Goal: Task Accomplishment & Management: Complete application form

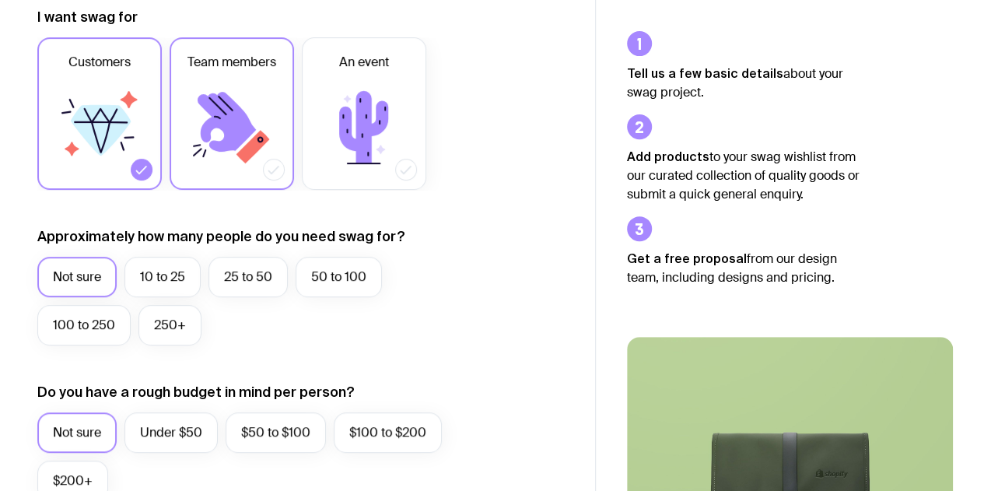
click at [240, 96] on icon at bounding box center [231, 127] width 93 height 93
click at [0, 0] on input "Team members" at bounding box center [0, 0] width 0 height 0
click at [153, 268] on label "10 to 25" at bounding box center [162, 277] width 76 height 40
click at [0, 0] on input "10 to 25" at bounding box center [0, 0] width 0 height 0
click at [75, 279] on label "Not sure" at bounding box center [76, 277] width 79 height 40
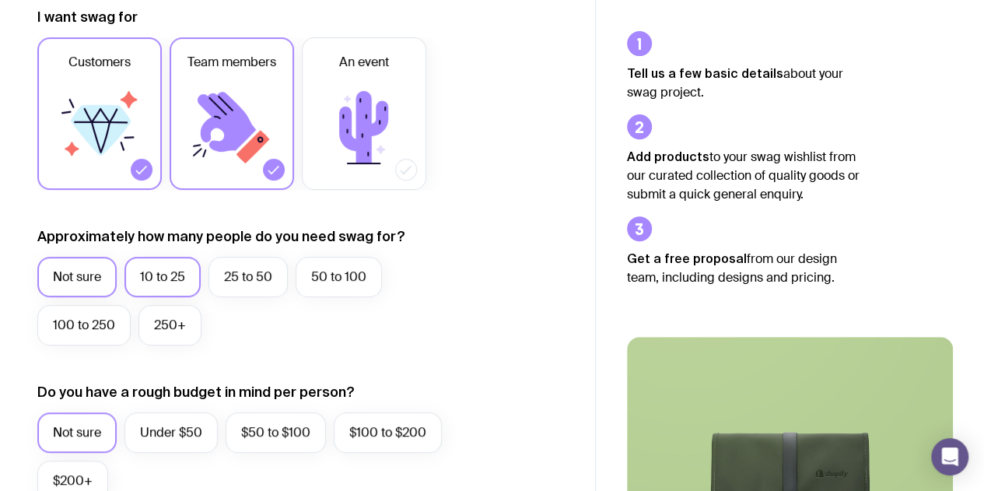
click at [0, 0] on input "Not sure" at bounding box center [0, 0] width 0 height 0
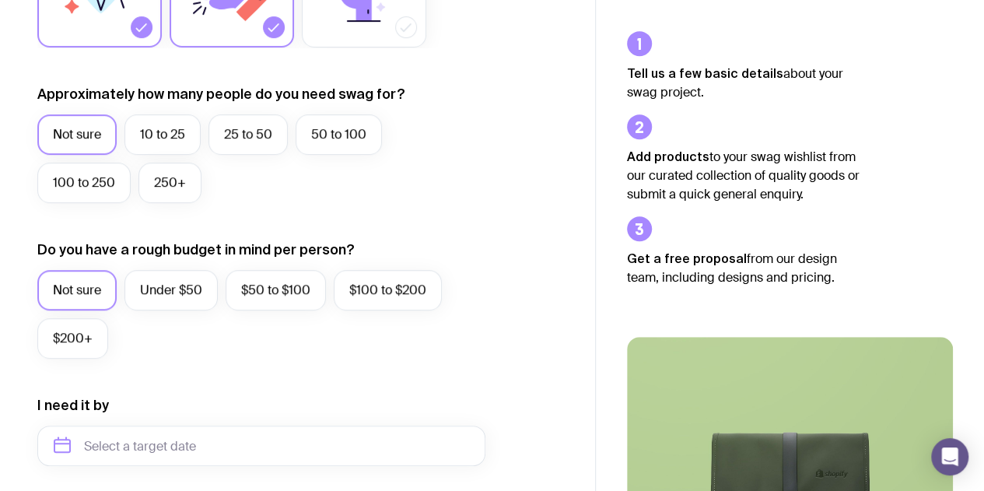
scroll to position [373, 0]
click at [176, 293] on label "Under $50" at bounding box center [170, 289] width 93 height 40
click at [0, 0] on input "Under $50" at bounding box center [0, 0] width 0 height 0
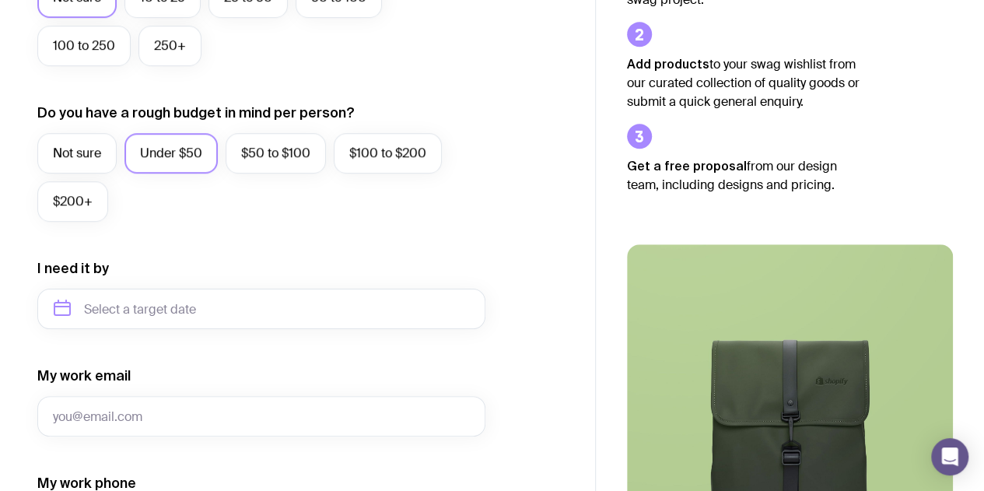
scroll to position [510, 0]
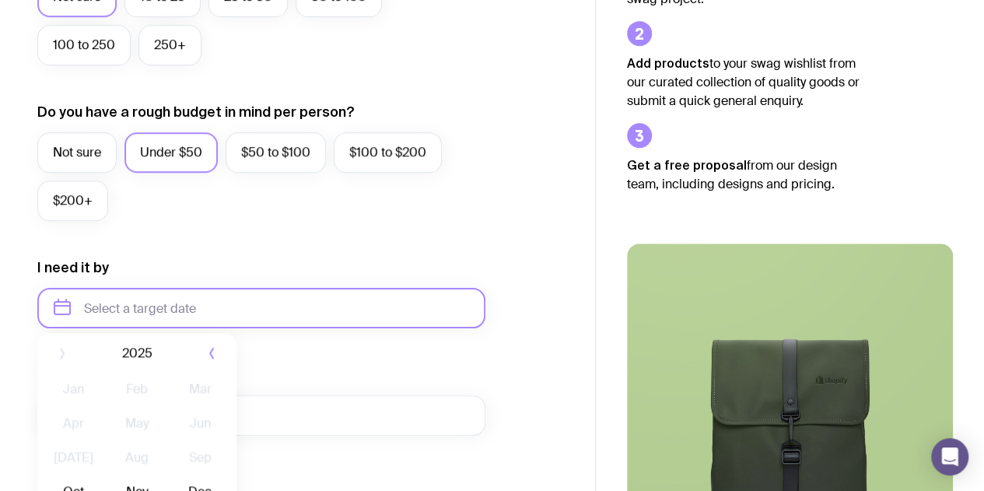
click at [292, 311] on input "text" at bounding box center [261, 308] width 448 height 40
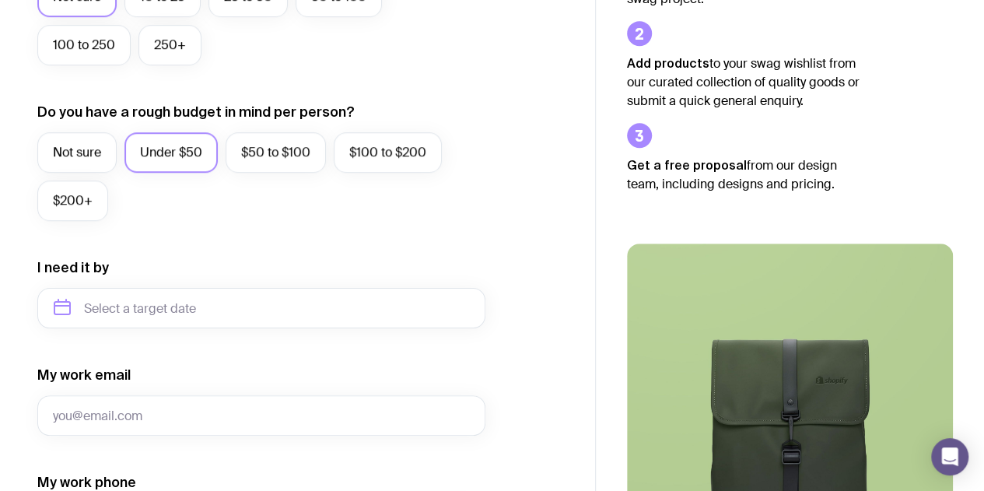
click at [194, 328] on form "I want swag for Customers Team members An event Approximately how many people d…" at bounding box center [261, 236] width 448 height 1016
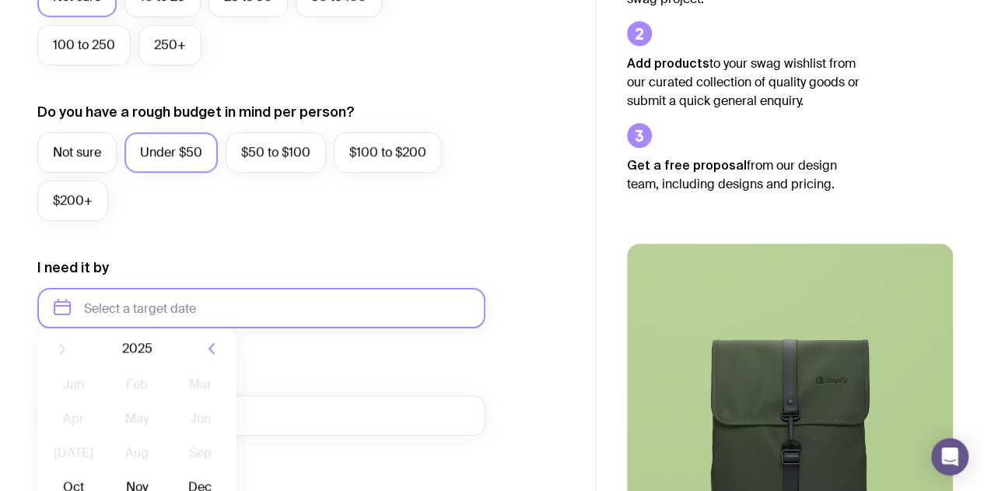
click at [198, 315] on input "text" at bounding box center [261, 308] width 448 height 40
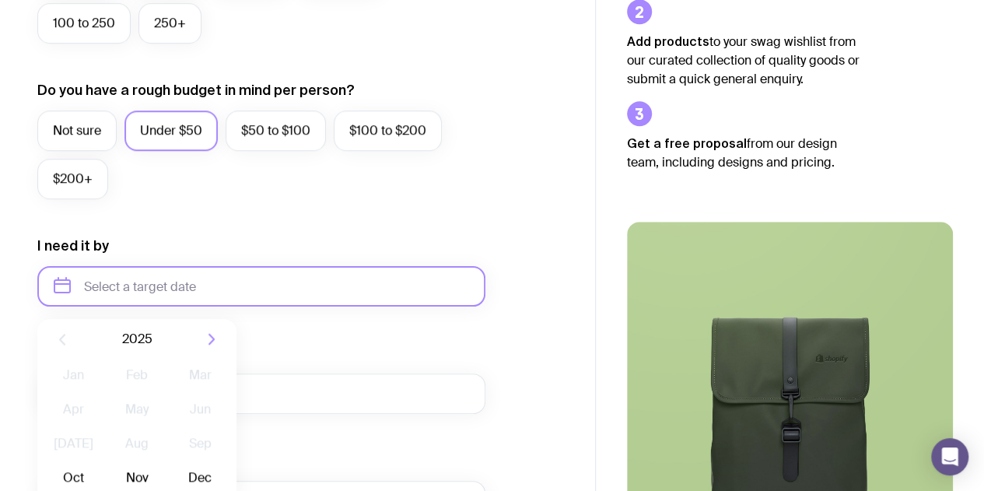
scroll to position [590, 0]
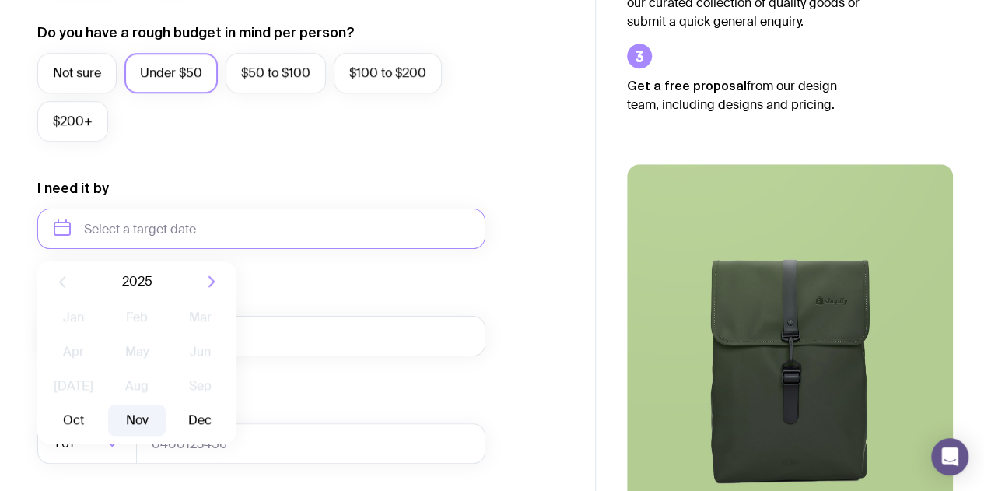
click at [130, 415] on button "Nov" at bounding box center [136, 419] width 57 height 31
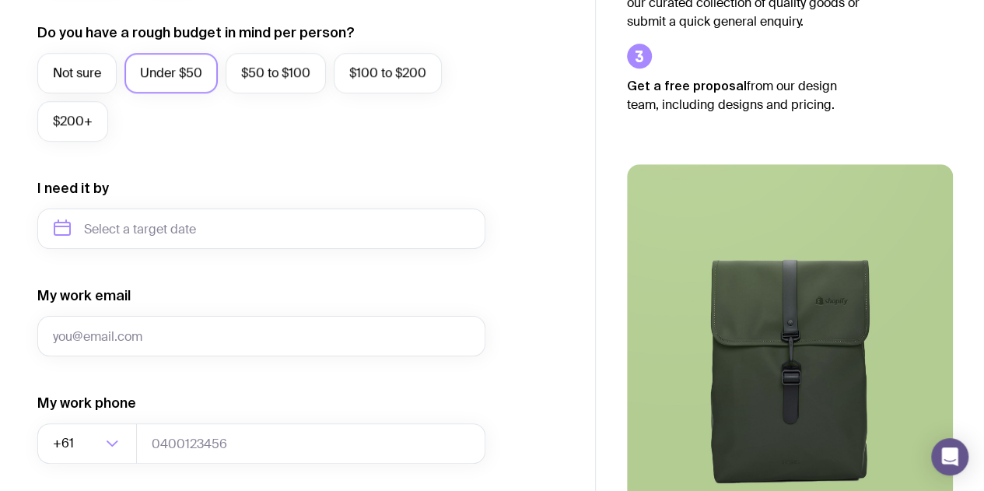
type input "[DATE]"
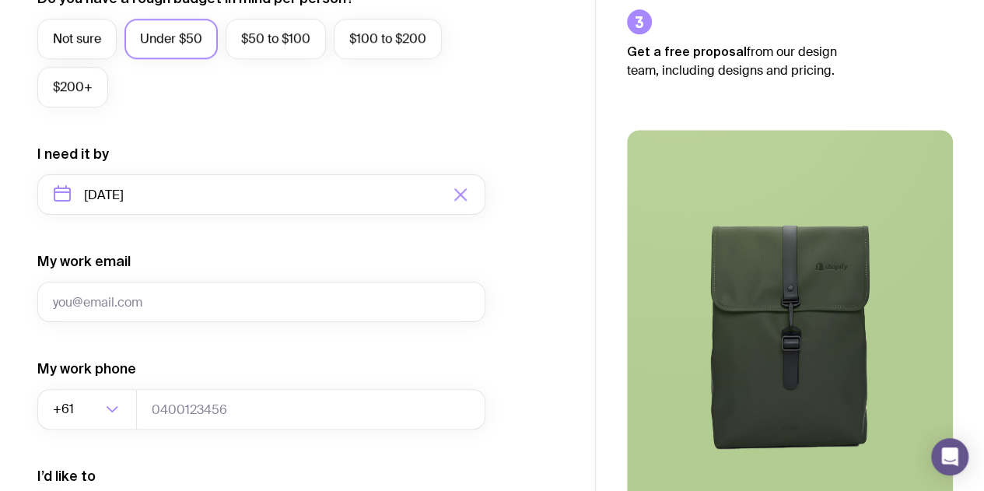
scroll to position [626, 0]
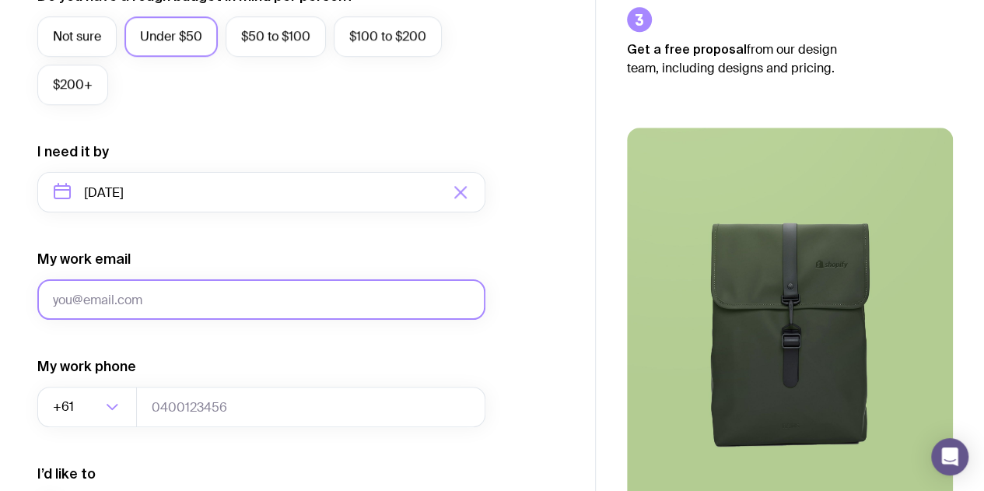
click at [226, 304] on input "My work email" at bounding box center [261, 299] width 448 height 40
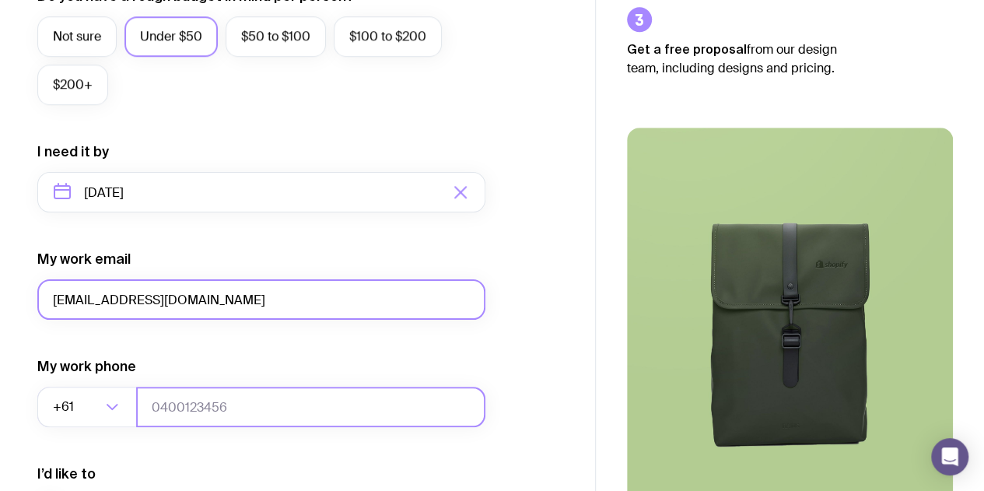
type input "[EMAIL_ADDRESS][DOMAIN_NAME]"
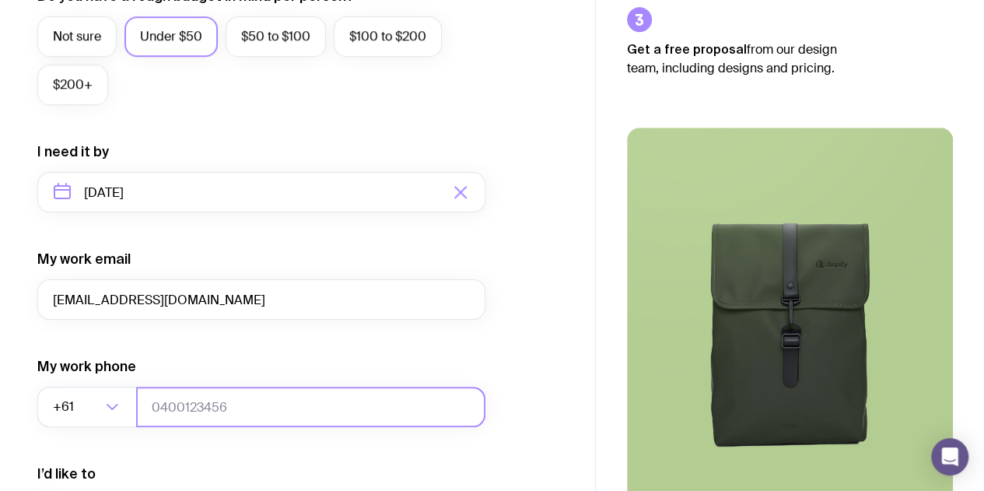
click at [281, 390] on input "tel" at bounding box center [310, 407] width 349 height 40
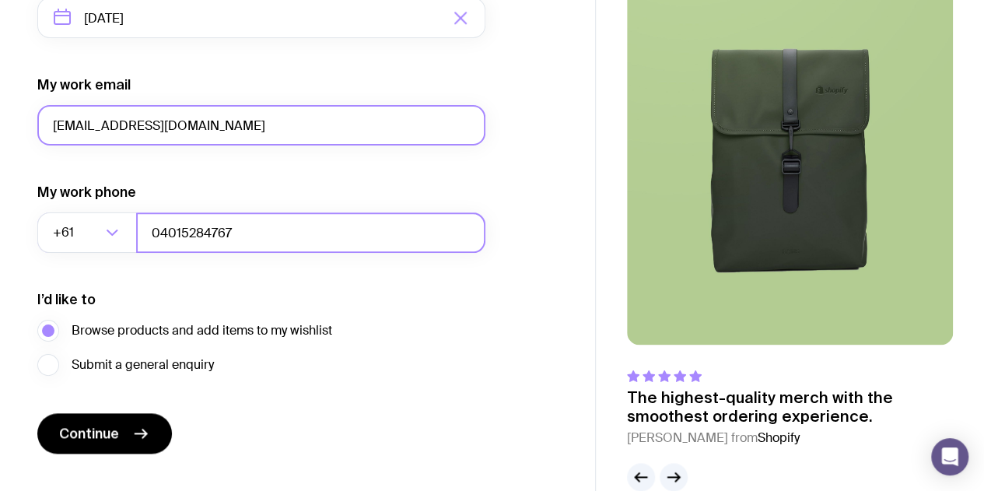
scroll to position [831, 0]
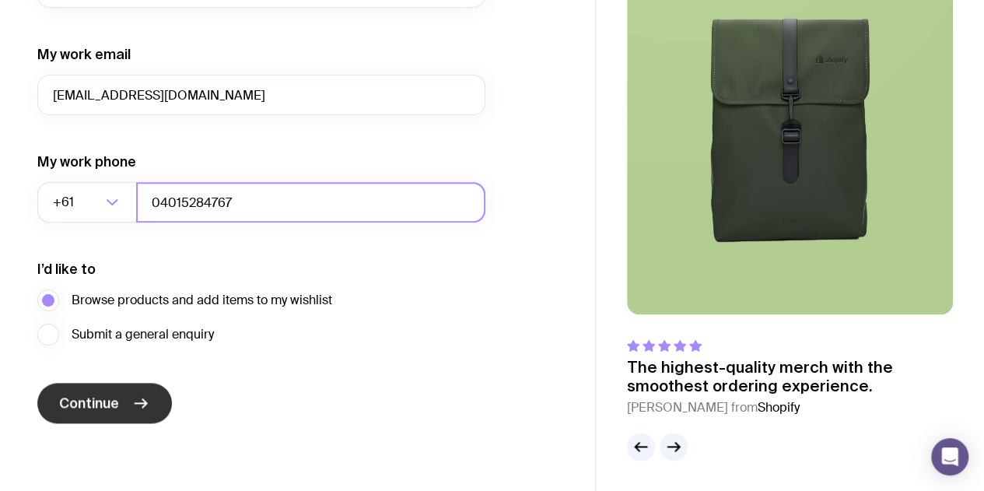
type input "04015284767"
click at [91, 396] on span "Continue" at bounding box center [89, 403] width 60 height 19
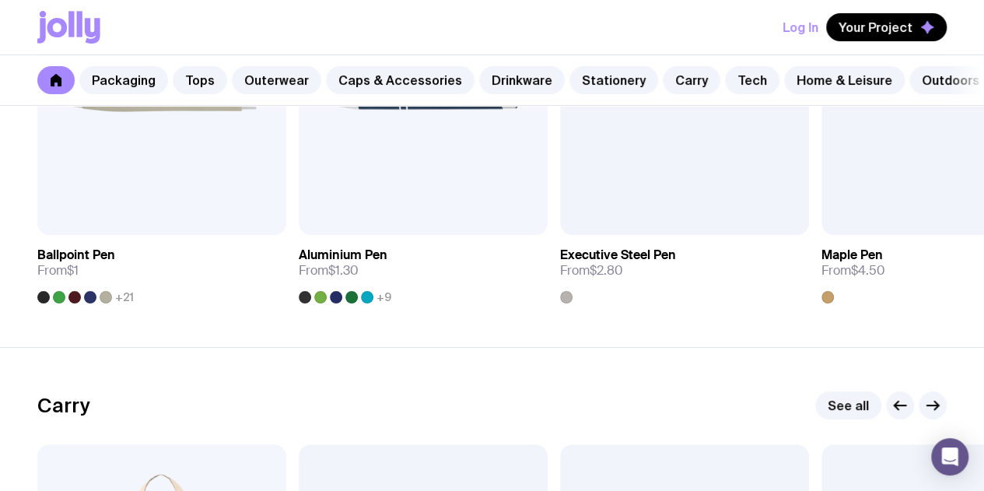
scroll to position [2389, 0]
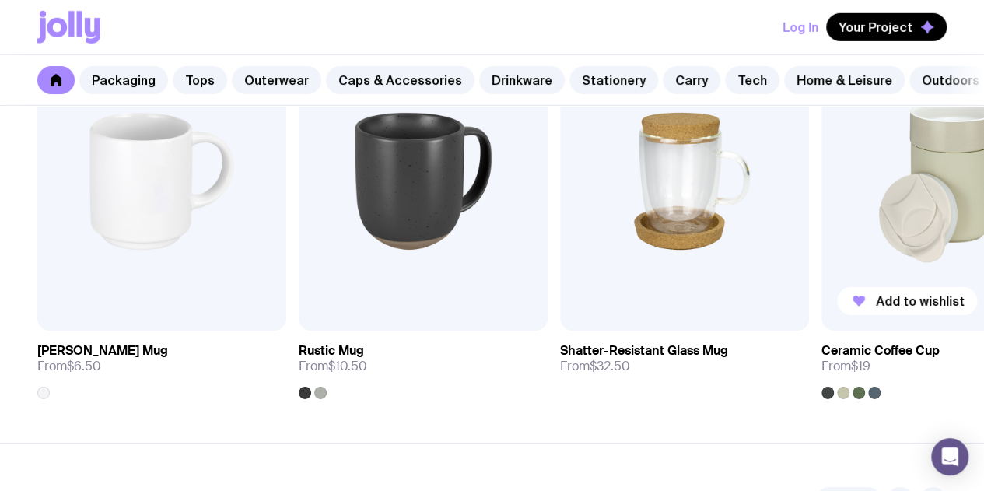
click at [934, 248] on img at bounding box center [945, 181] width 249 height 299
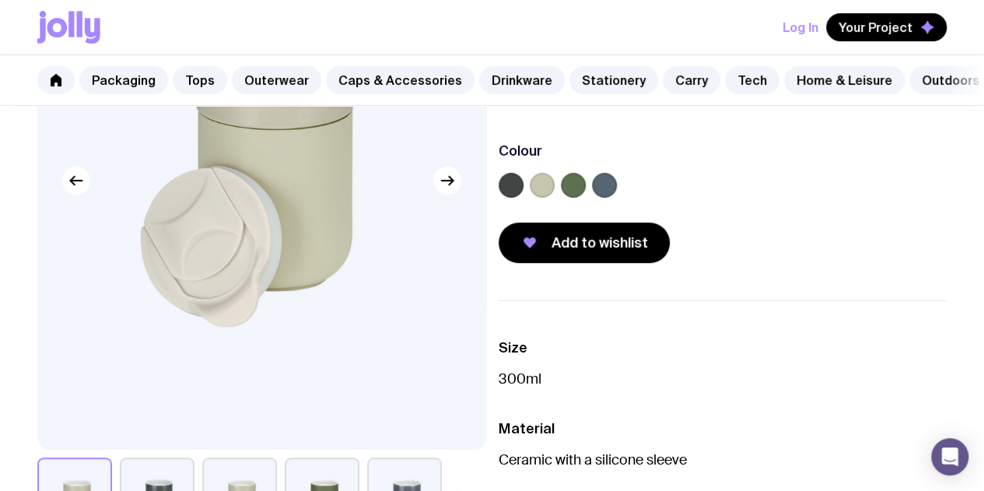
scroll to position [219, 0]
click at [523, 195] on label at bounding box center [511, 185] width 25 height 25
click at [0, 0] on input "radio" at bounding box center [0, 0] width 0 height 0
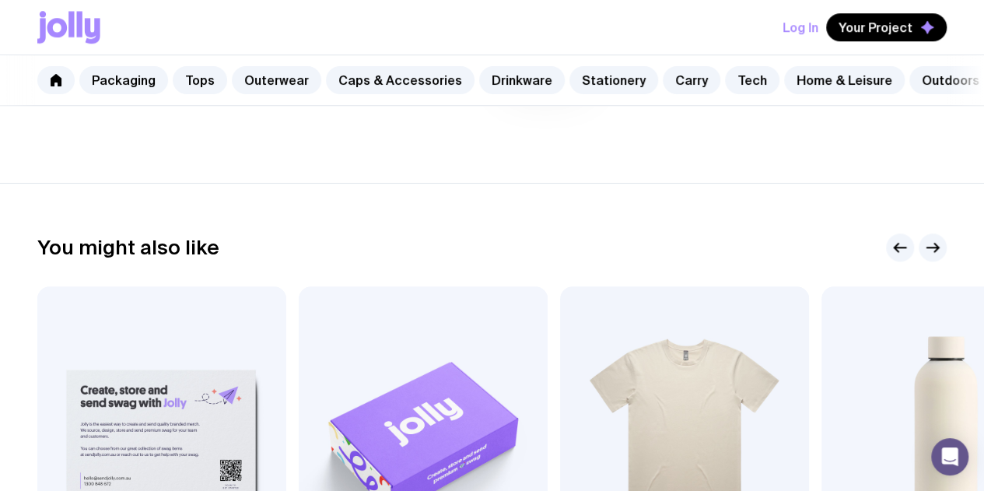
scroll to position [481, 0]
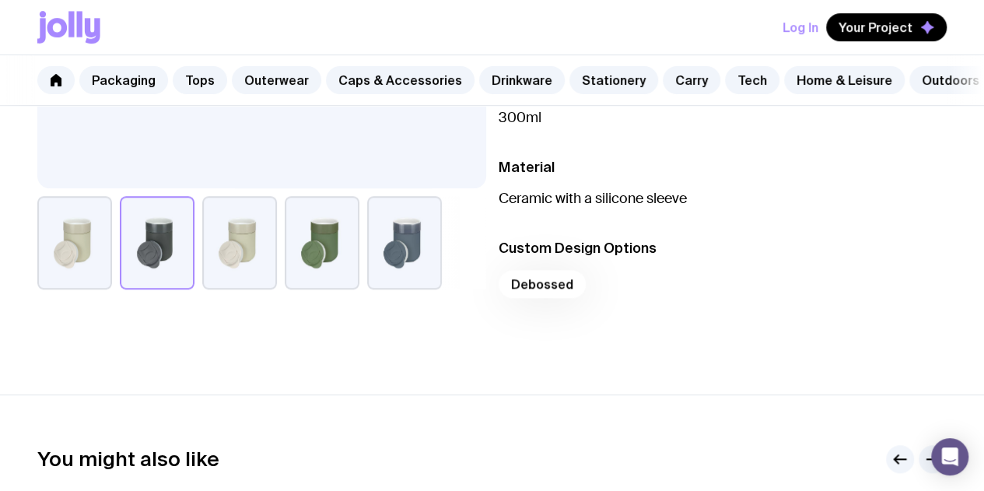
click at [582, 290] on div "Debossed" at bounding box center [723, 288] width 449 height 37
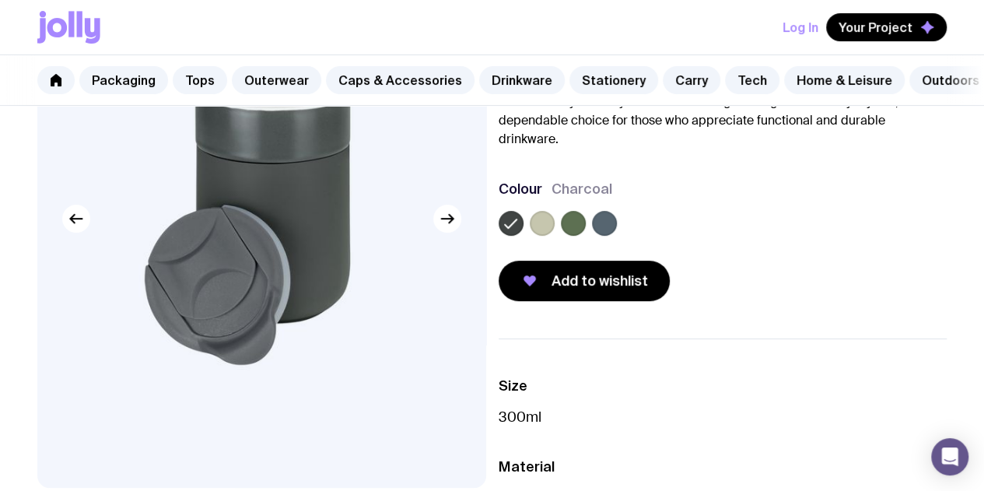
scroll to position [172, 0]
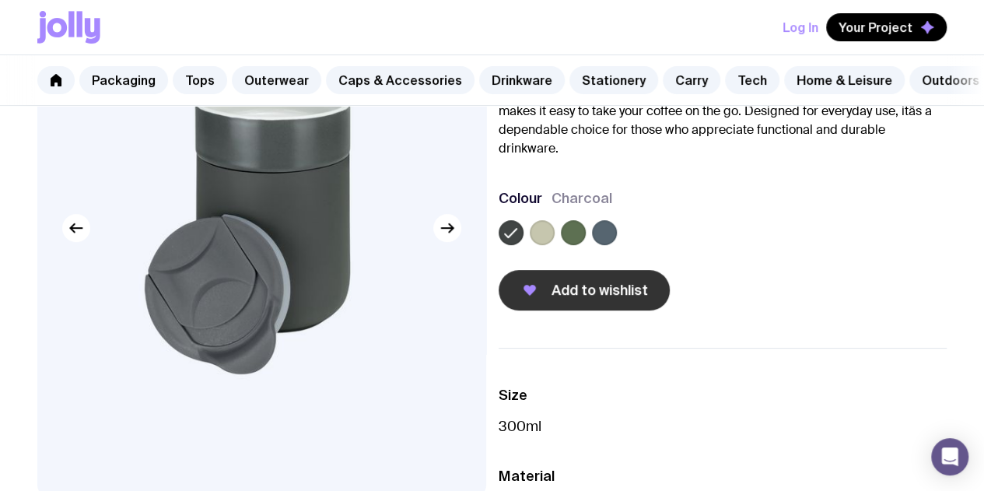
click at [618, 310] on button "Add to wishlist" at bounding box center [584, 290] width 171 height 40
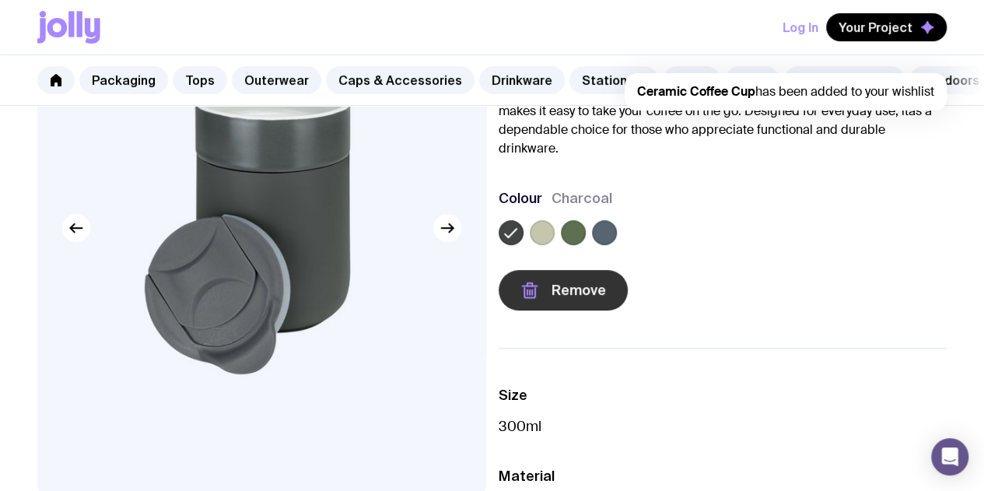
scroll to position [0, 0]
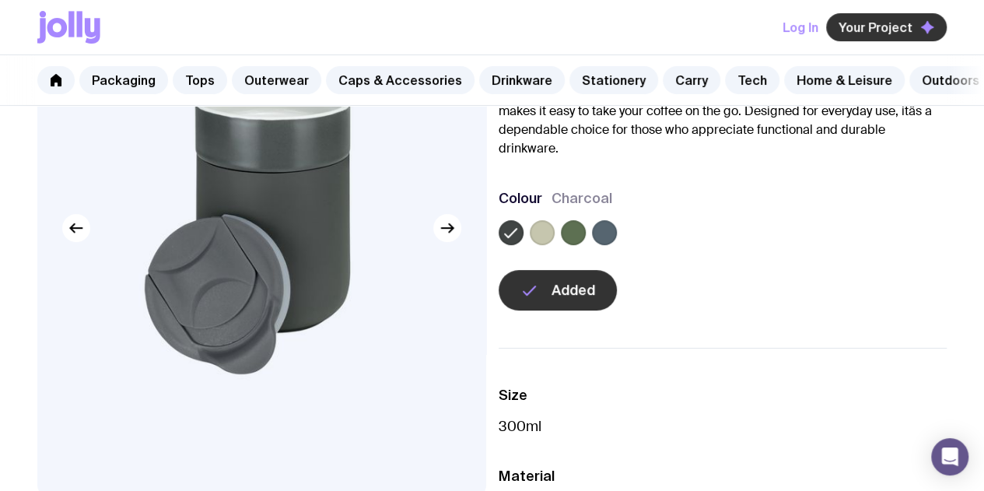
click at [871, 24] on span "Your Project" at bounding box center [875, 27] width 74 height 16
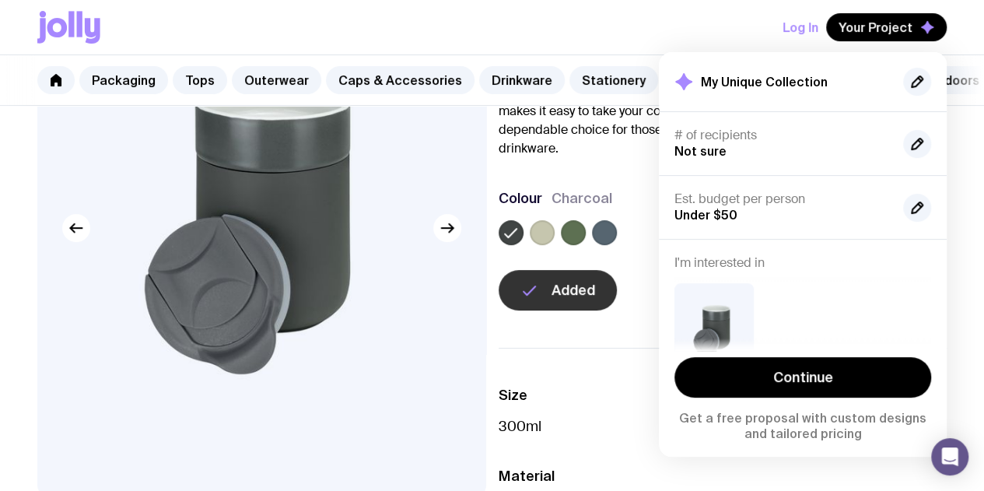
scroll to position [213, 0]
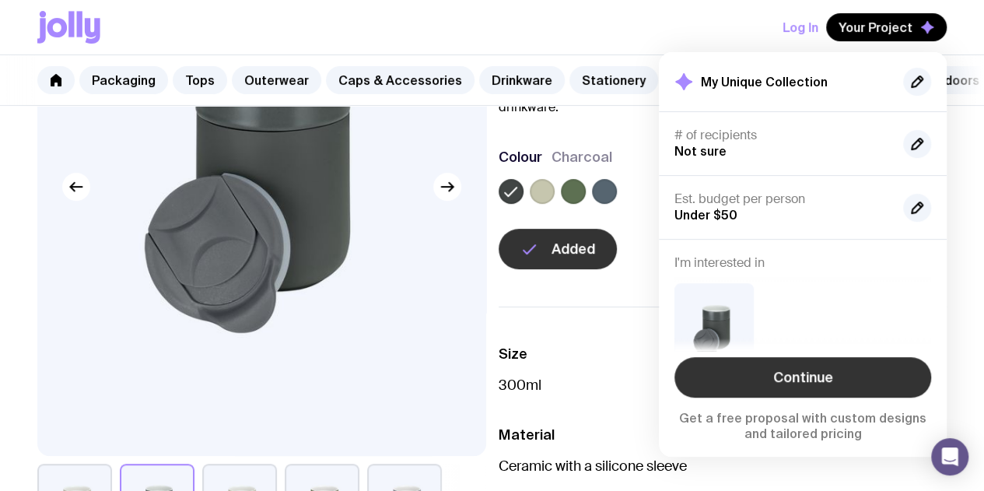
click at [801, 367] on link "Continue" at bounding box center [802, 377] width 257 height 40
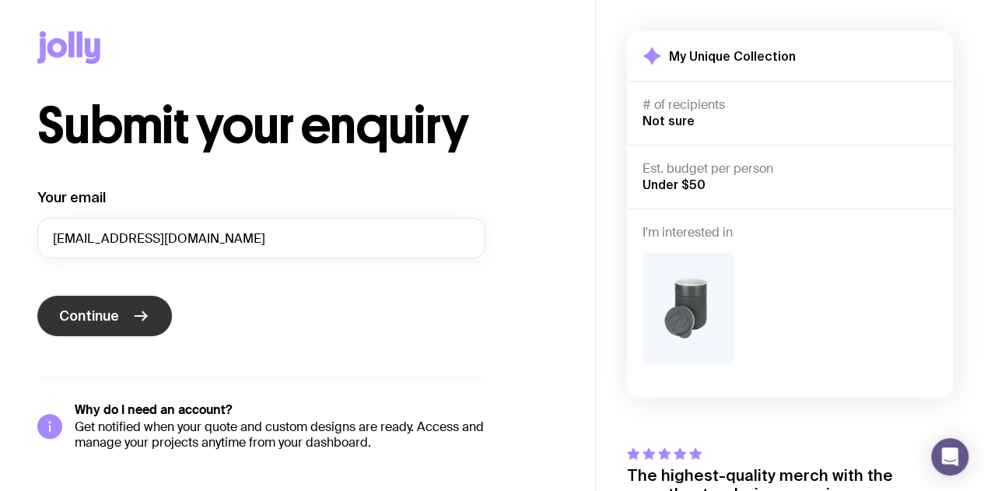
click at [110, 313] on span "Continue" at bounding box center [89, 315] width 60 height 19
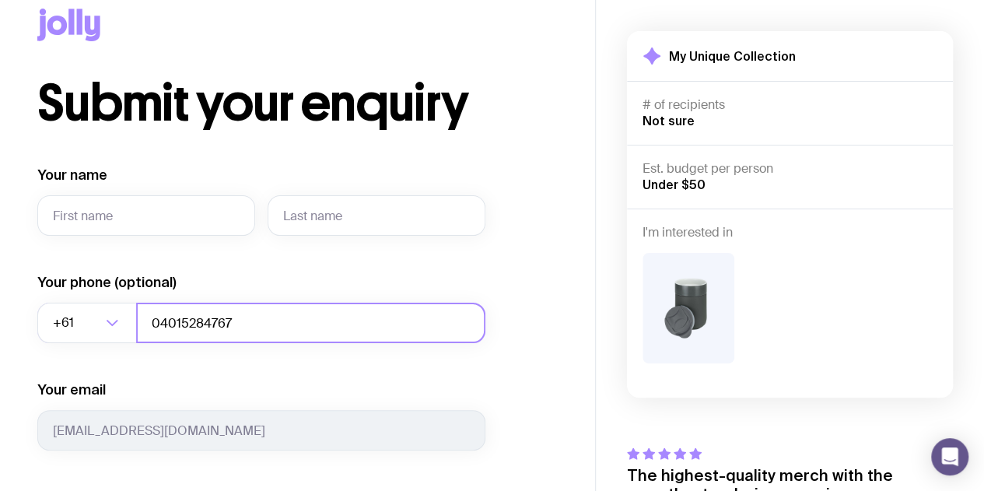
scroll to position [23, 0]
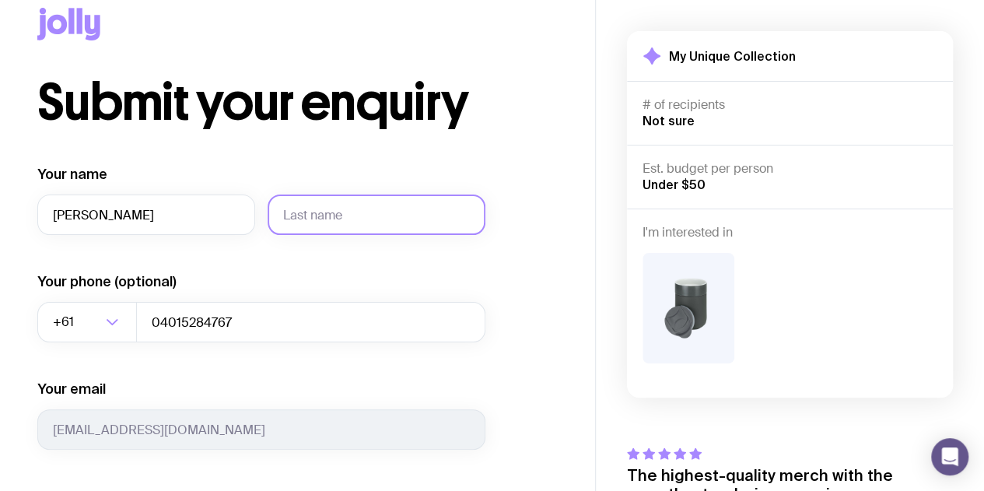
type input "[PERSON_NAME]"
click at [383, 232] on input "text" at bounding box center [377, 214] width 218 height 40
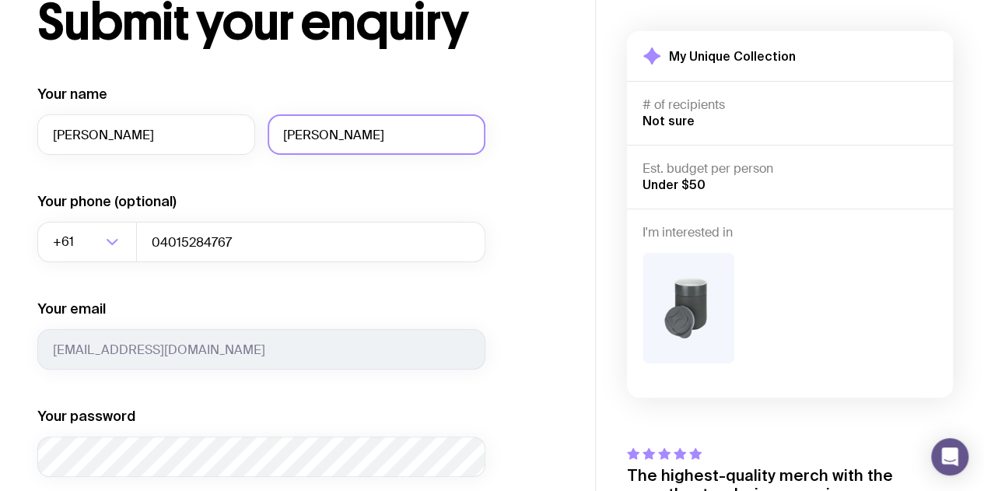
scroll to position [104, 0]
type input "[PERSON_NAME]"
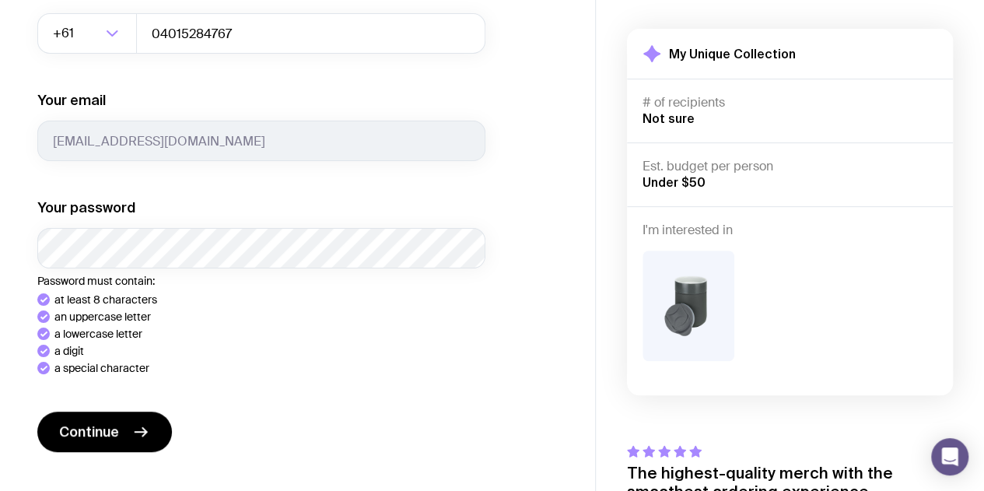
click at [145, 442] on div "Your name [PERSON_NAME] Your phone (optional) +61 Loading... 04015284767 Your e…" at bounding box center [261, 221] width 448 height 690
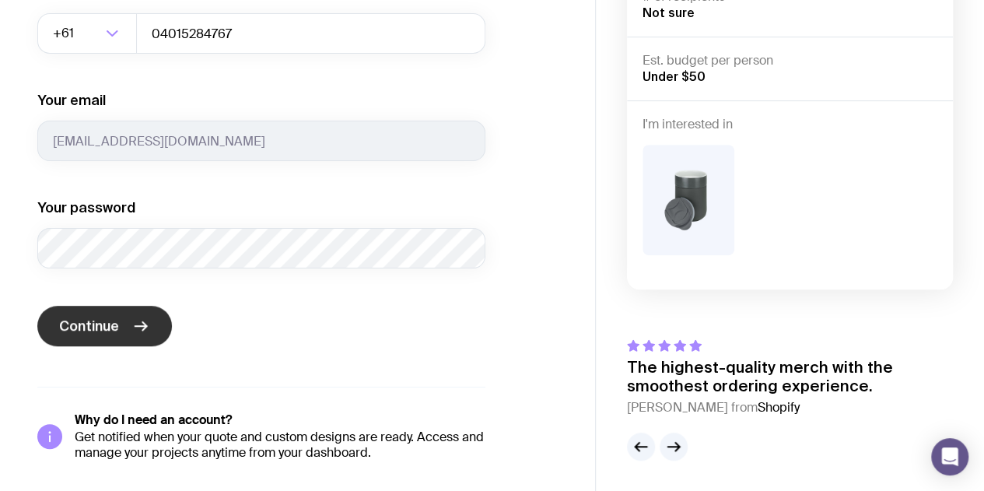
click at [121, 318] on button "Continue" at bounding box center [104, 326] width 135 height 40
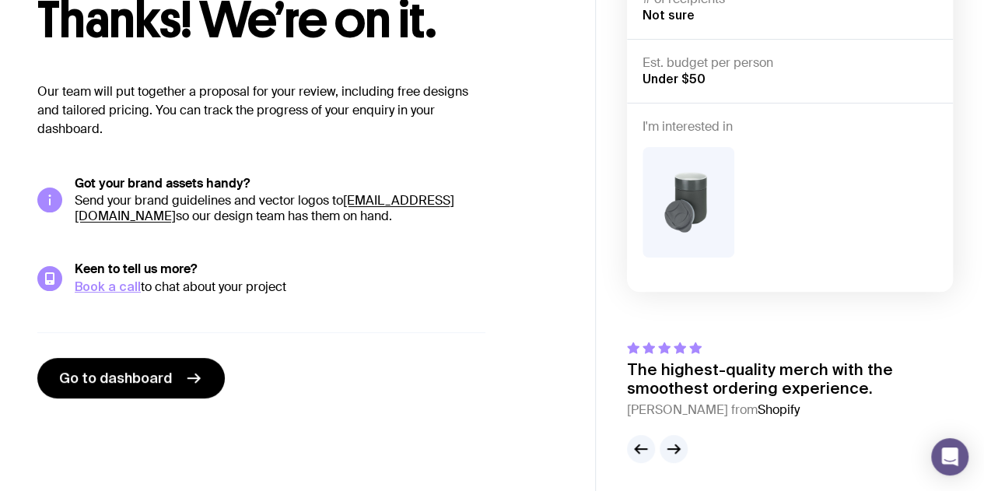
scroll to position [104, 0]
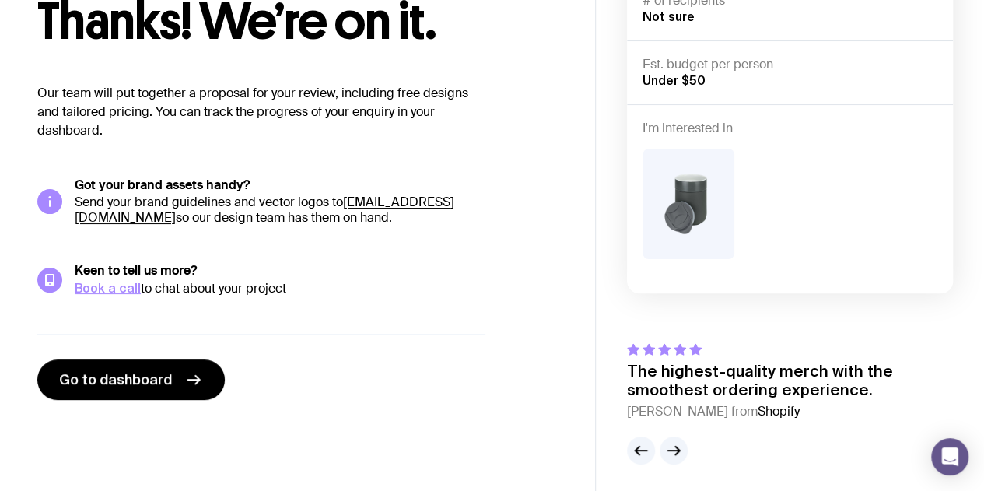
click at [133, 409] on main "Thanks! We’re on it. Our team will put together a proposal for your review, inc…" at bounding box center [297, 196] width 595 height 600
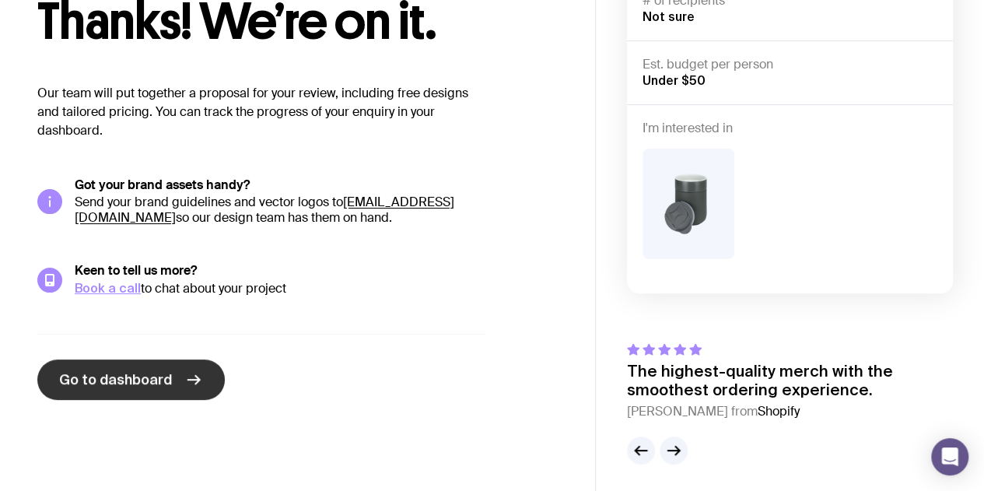
click at [146, 380] on span "Go to dashboard" at bounding box center [115, 379] width 113 height 19
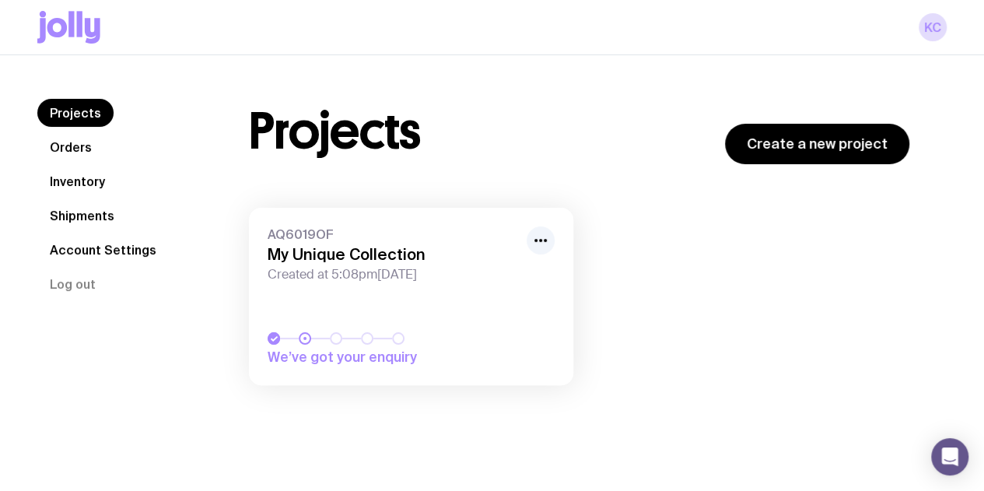
scroll to position [44, 0]
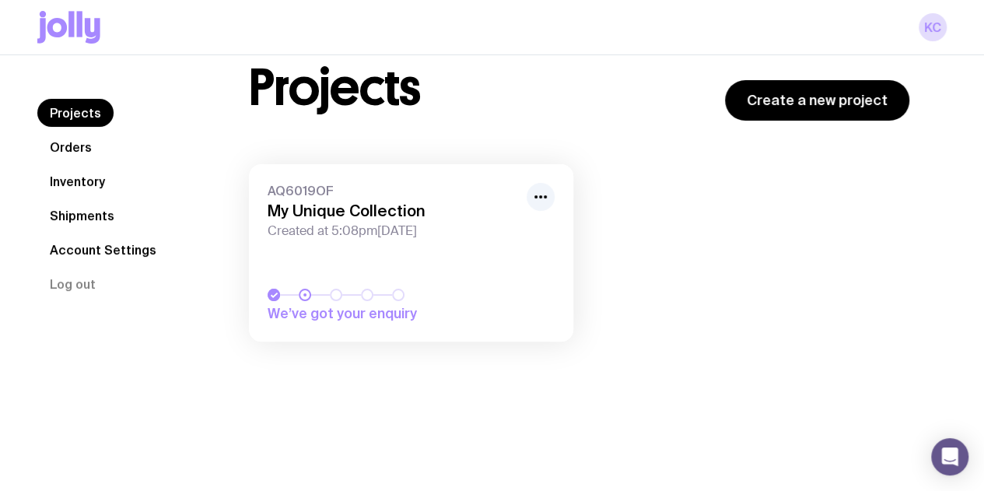
click at [439, 220] on div "AQ6019OF My Unique Collection Created at 5:08pm[DATE]" at bounding box center [411, 211] width 287 height 56
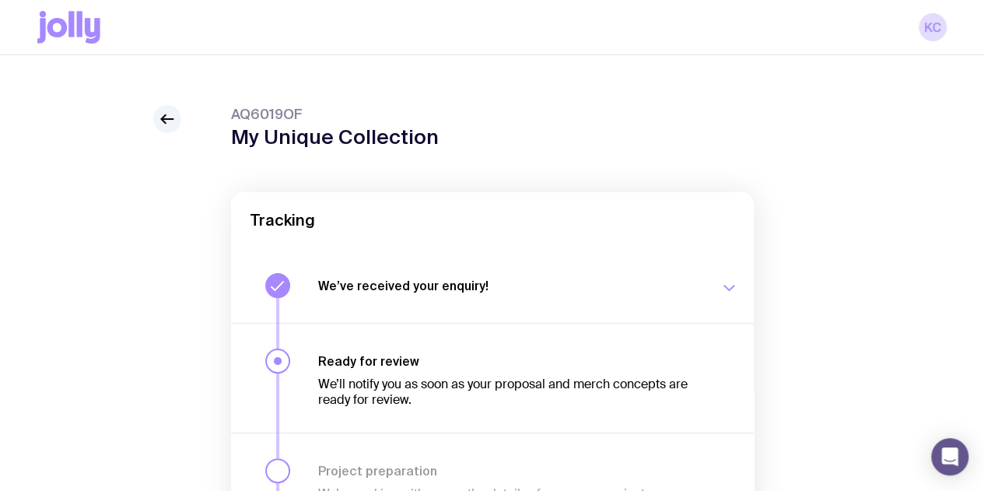
click at [163, 145] on div "AQ6019OF My Unique Collection Tracking We’ve received your enquiry! Our team is…" at bounding box center [491, 449] width 909 height 688
click at [168, 127] on icon at bounding box center [167, 119] width 19 height 19
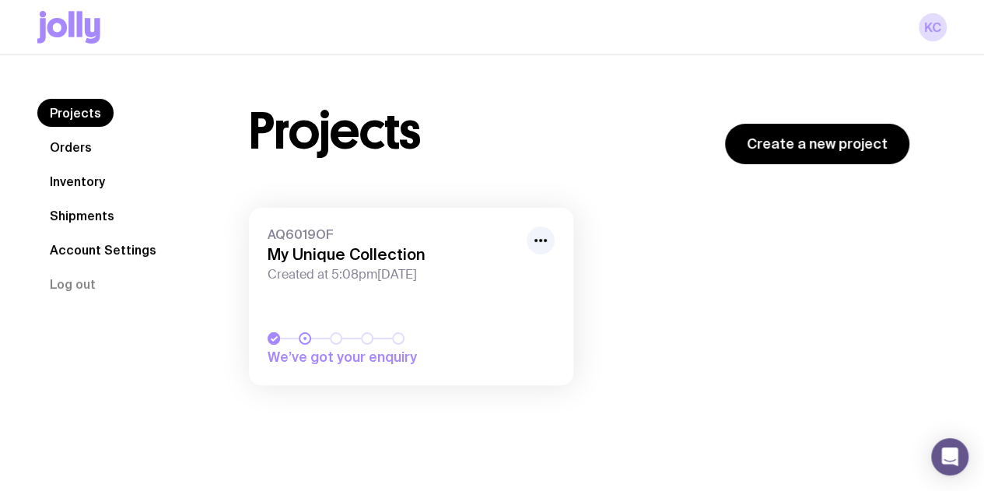
scroll to position [41, 0]
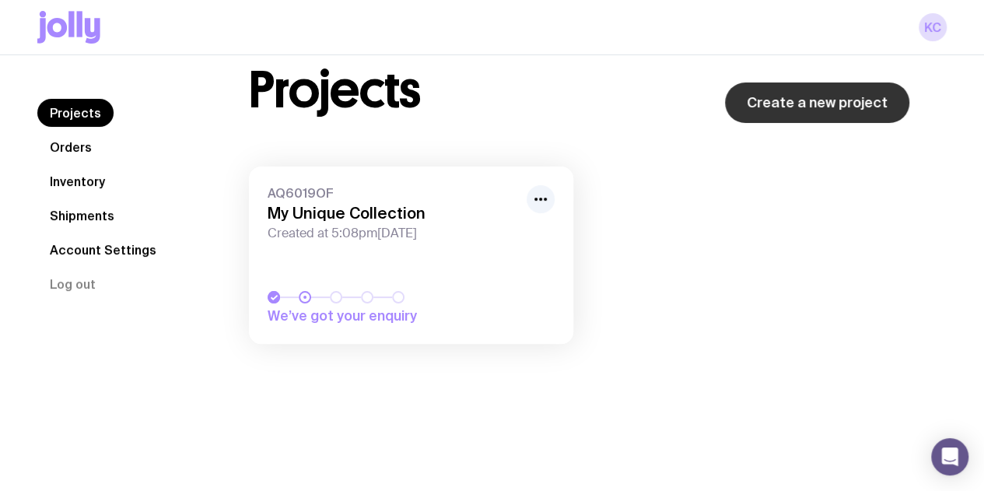
click at [879, 100] on link "Create a new project" at bounding box center [817, 102] width 184 height 40
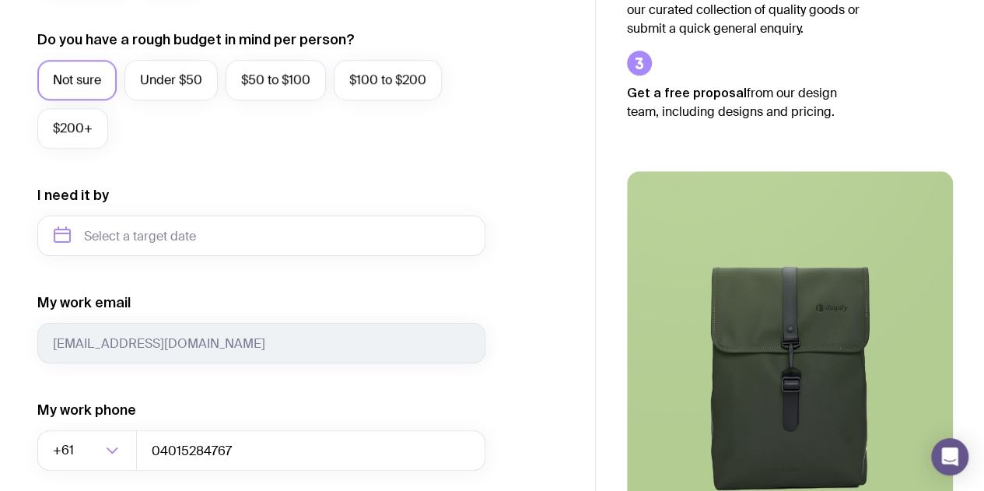
scroll to position [583, 0]
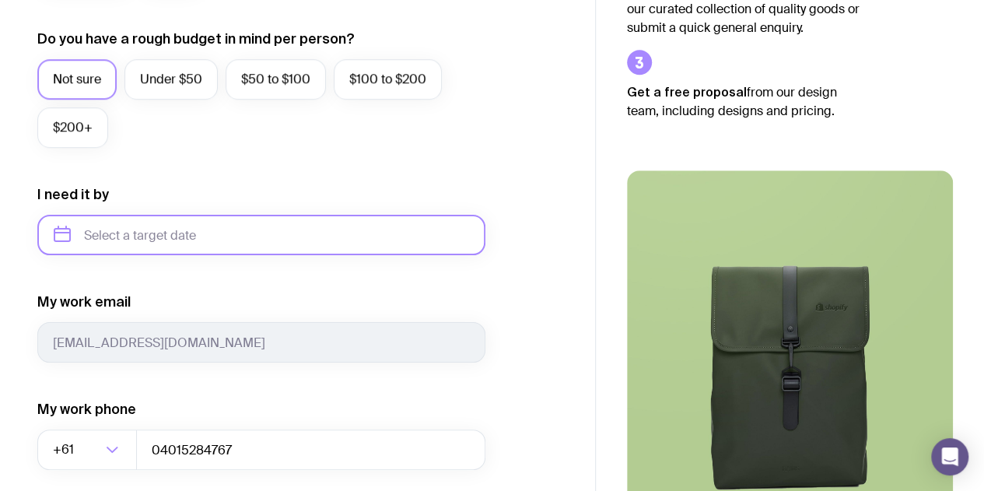
click at [241, 241] on input "text" at bounding box center [261, 235] width 448 height 40
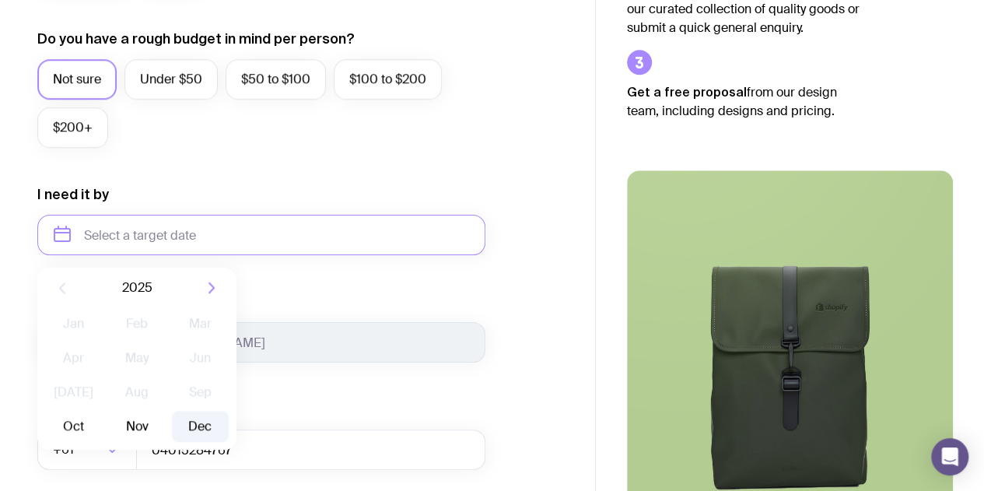
click at [196, 426] on button "Dec" at bounding box center [200, 426] width 57 height 31
type input "[DATE]"
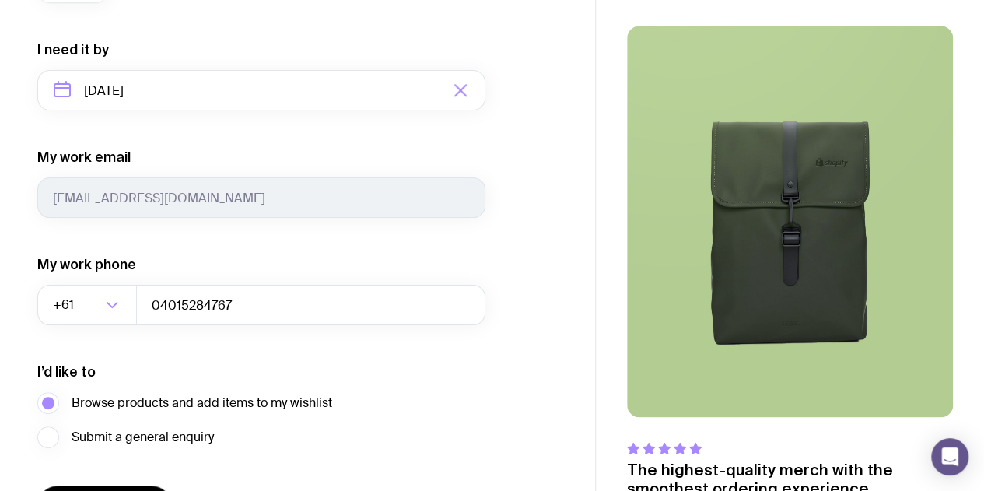
scroll to position [831, 0]
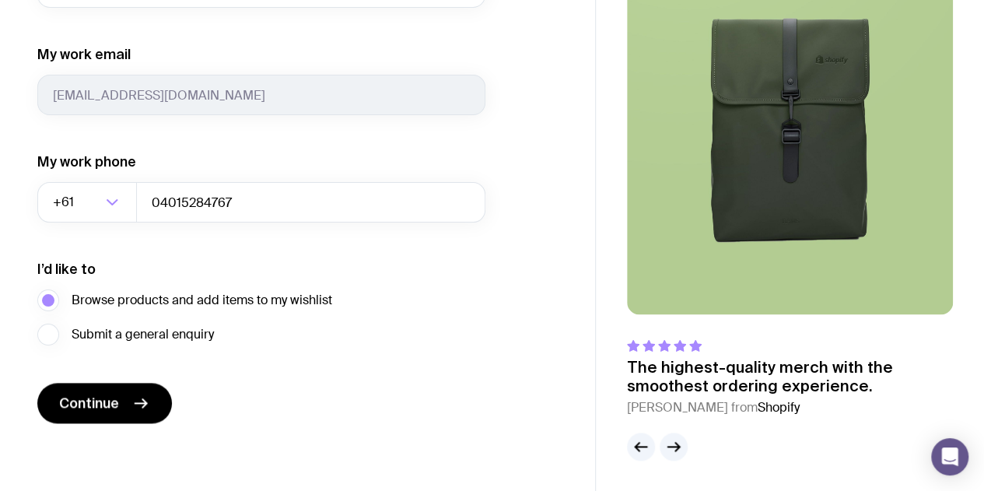
click at [111, 390] on button "Continue" at bounding box center [104, 403] width 135 height 40
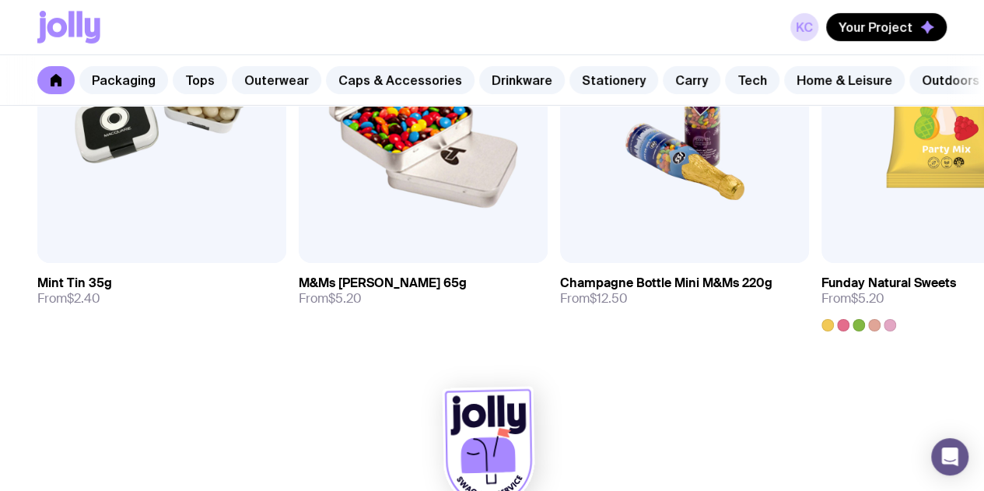
scroll to position [5506, 0]
